Goal: Task Accomplishment & Management: Manage account settings

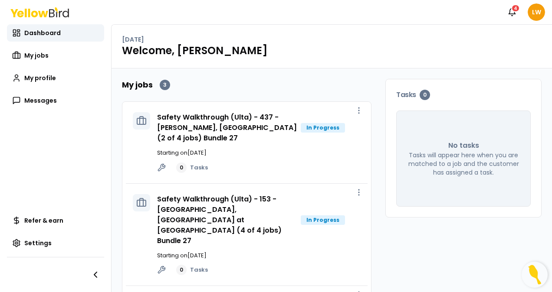
scroll to position [64, 0]
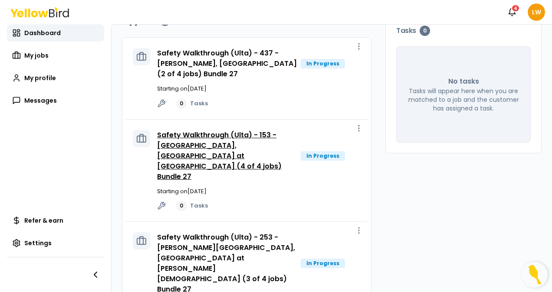
click at [226, 143] on link "Safety Walkthrough (Ulta) - 153 - [GEOGRAPHIC_DATA], [GEOGRAPHIC_DATA] at [GEOG…" at bounding box center [219, 156] width 125 height 52
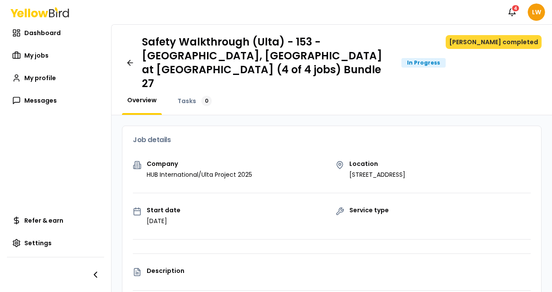
click at [501, 38] on button "[PERSON_NAME] completed" at bounding box center [494, 42] width 96 height 14
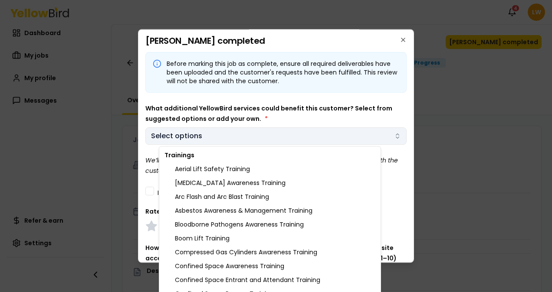
click at [325, 137] on body "Notifications 4 LW Dashboard My jobs My profile Messages Refer & earn Settings …" at bounding box center [276, 146] width 552 height 292
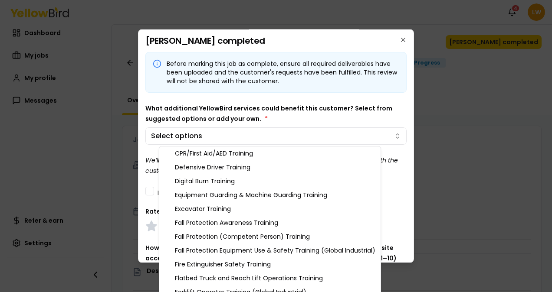
scroll to position [190, 0]
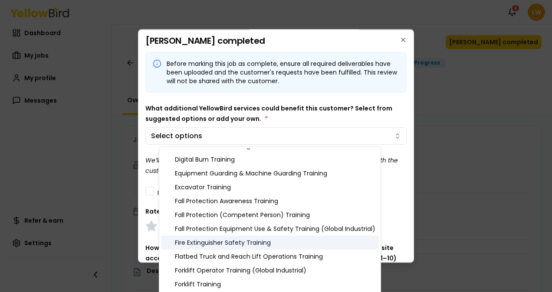
click at [255, 240] on div "Fire Extinguisher Safety Training" at bounding box center [270, 243] width 218 height 14
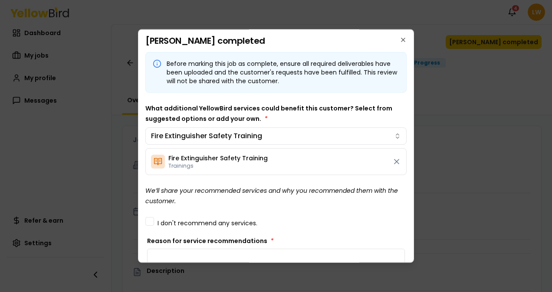
click at [345, 95] on body "Notifications 4 LW Dashboard My jobs My profile Messages Refer & earn Settings …" at bounding box center [276, 146] width 552 height 292
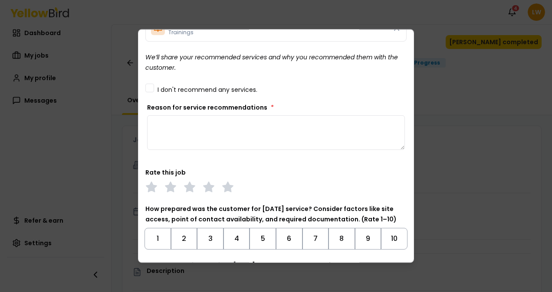
click at [194, 135] on textarea "Reason for service recommendations *" at bounding box center [276, 132] width 258 height 35
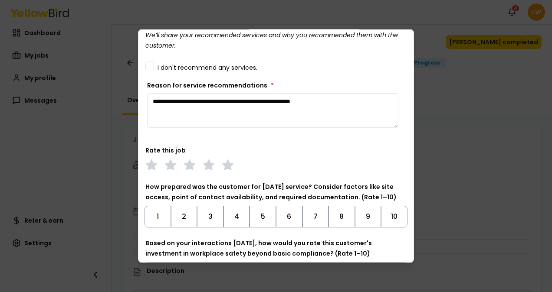
scroll to position [158, 0]
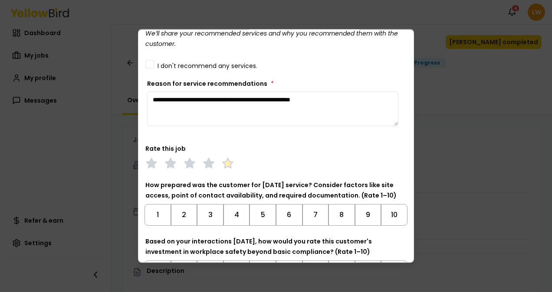
type textarea "**********"
click at [226, 163] on polygon at bounding box center [228, 164] width 10 height 10
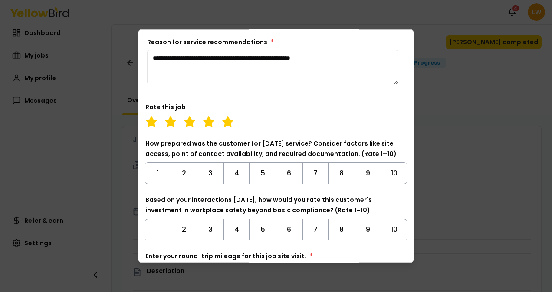
scroll to position [220, 0]
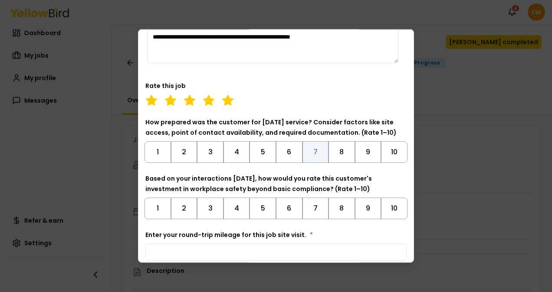
click at [312, 151] on button "7" at bounding box center [315, 152] width 26 height 22
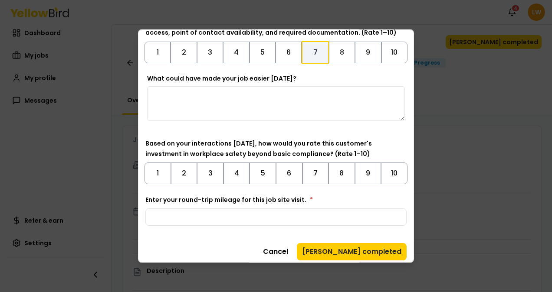
scroll to position [323, 0]
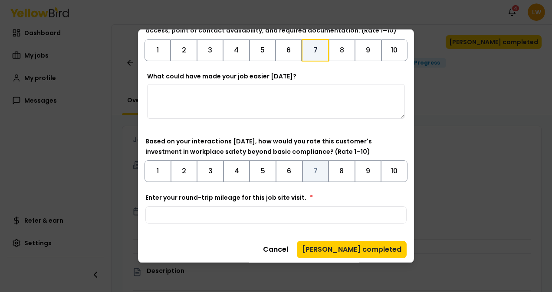
click at [309, 164] on button "7" at bounding box center [315, 172] width 26 height 22
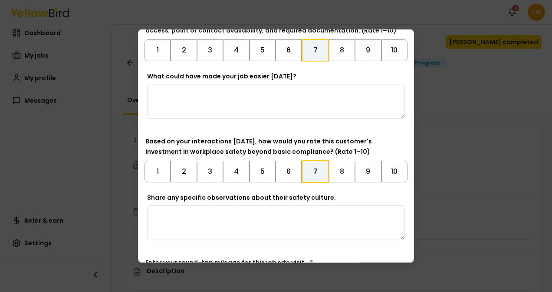
scroll to position [390, 0]
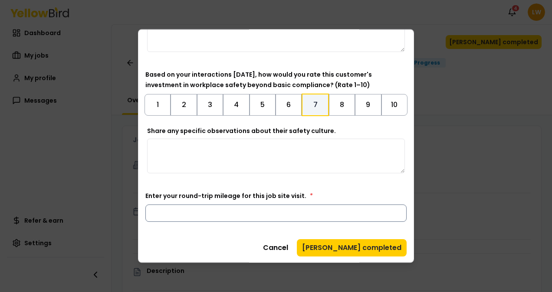
click at [266, 216] on input "Enter your round-trip mileage for this job site visit. *" at bounding box center [275, 213] width 261 height 17
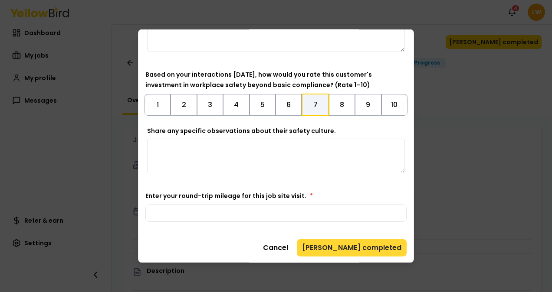
type input "*"
click at [361, 247] on button "[PERSON_NAME] completed" at bounding box center [352, 248] width 110 height 17
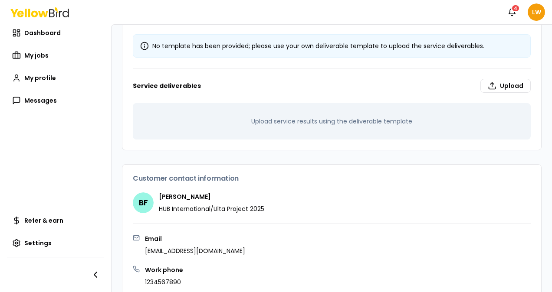
scroll to position [0, 0]
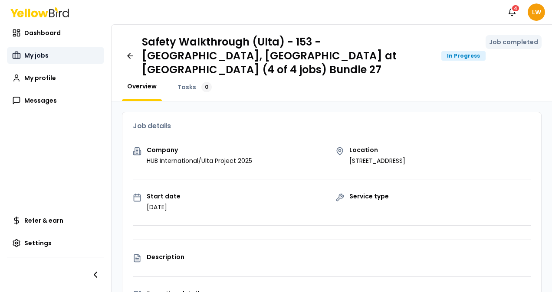
click at [43, 56] on span "My jobs" at bounding box center [36, 55] width 24 height 9
